Goal: Task Accomplishment & Management: Use online tool/utility

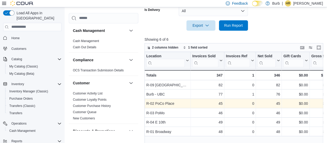
scroll to position [370, 0]
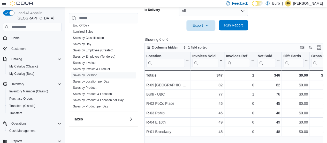
click at [234, 26] on span "Run Report" at bounding box center [233, 25] width 19 height 5
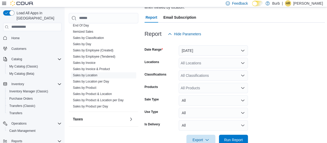
scroll to position [48, 0]
click at [235, 135] on span "Run Report" at bounding box center [233, 138] width 23 height 10
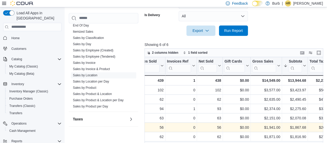
scroll to position [0, 0]
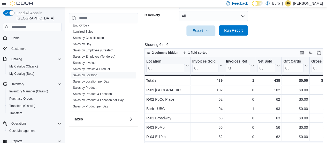
click at [234, 33] on span "Run Report" at bounding box center [233, 30] width 23 height 10
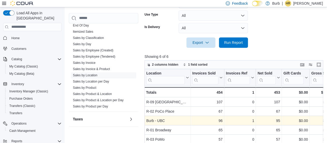
scroll to position [146, 0]
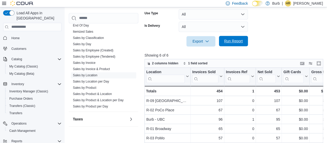
click at [233, 43] on span "Run Report" at bounding box center [233, 41] width 23 height 10
click at [242, 44] on span "Run Report" at bounding box center [233, 41] width 23 height 10
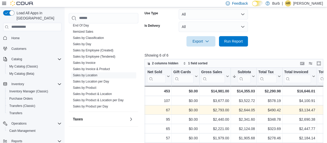
scroll to position [0, 110]
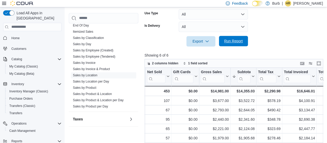
click at [229, 36] on span "Run Report" at bounding box center [233, 41] width 23 height 10
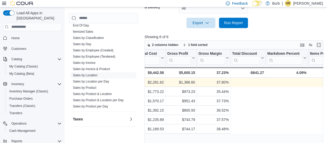
scroll to position [0, 0]
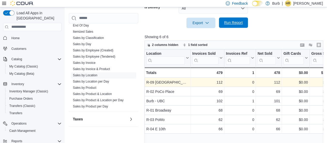
click at [238, 21] on span "Run Report" at bounding box center [233, 22] width 19 height 5
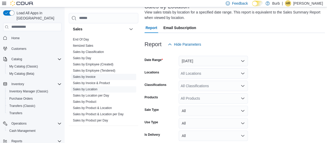
scroll to position [356, 0]
click at [84, 39] on link "End Of Day" at bounding box center [81, 40] width 16 height 4
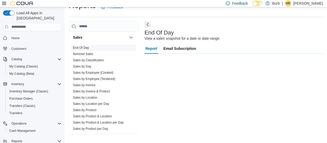
scroll to position [11, 0]
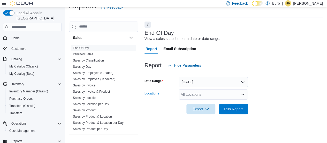
click at [241, 93] on icon "Open list of options" at bounding box center [243, 94] width 4 height 4
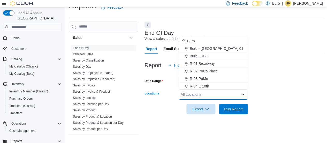
click at [202, 53] on span "Burb - UBC" at bounding box center [199, 55] width 19 height 5
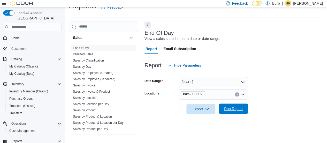
click at [233, 108] on span "Run Report" at bounding box center [233, 108] width 19 height 5
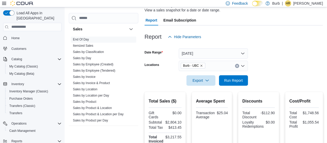
scroll to position [39, 0]
